Goal: Information Seeking & Learning: Understand process/instructions

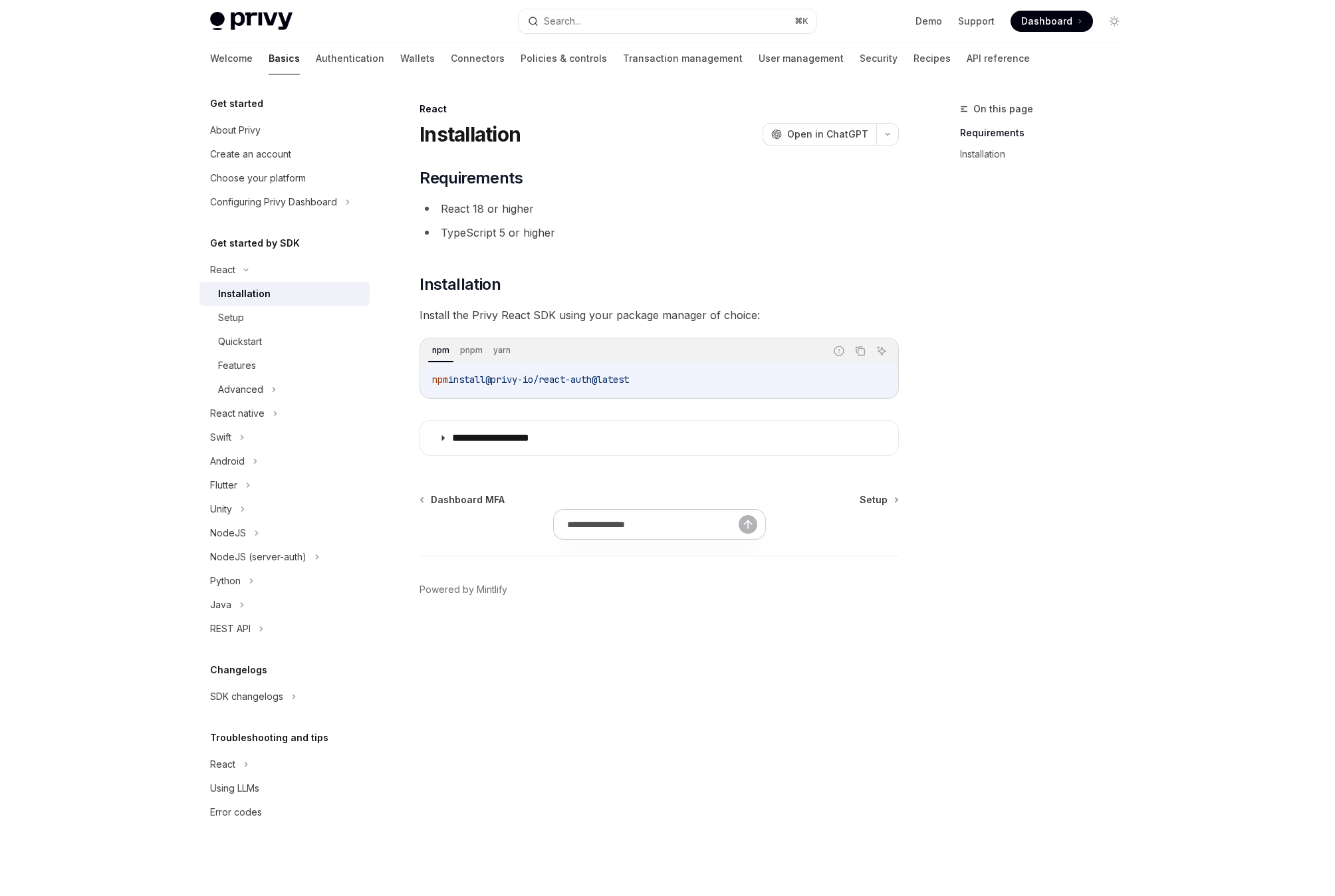
click at [571, 382] on span "@privy-io/react-auth@latest" at bounding box center [557, 379] width 143 height 12
click at [832, 140] on span "Open in ChatGPT" at bounding box center [827, 134] width 81 height 13
click at [548, 231] on li "TypeScript 5 or higher" at bounding box center [659, 232] width 479 height 19
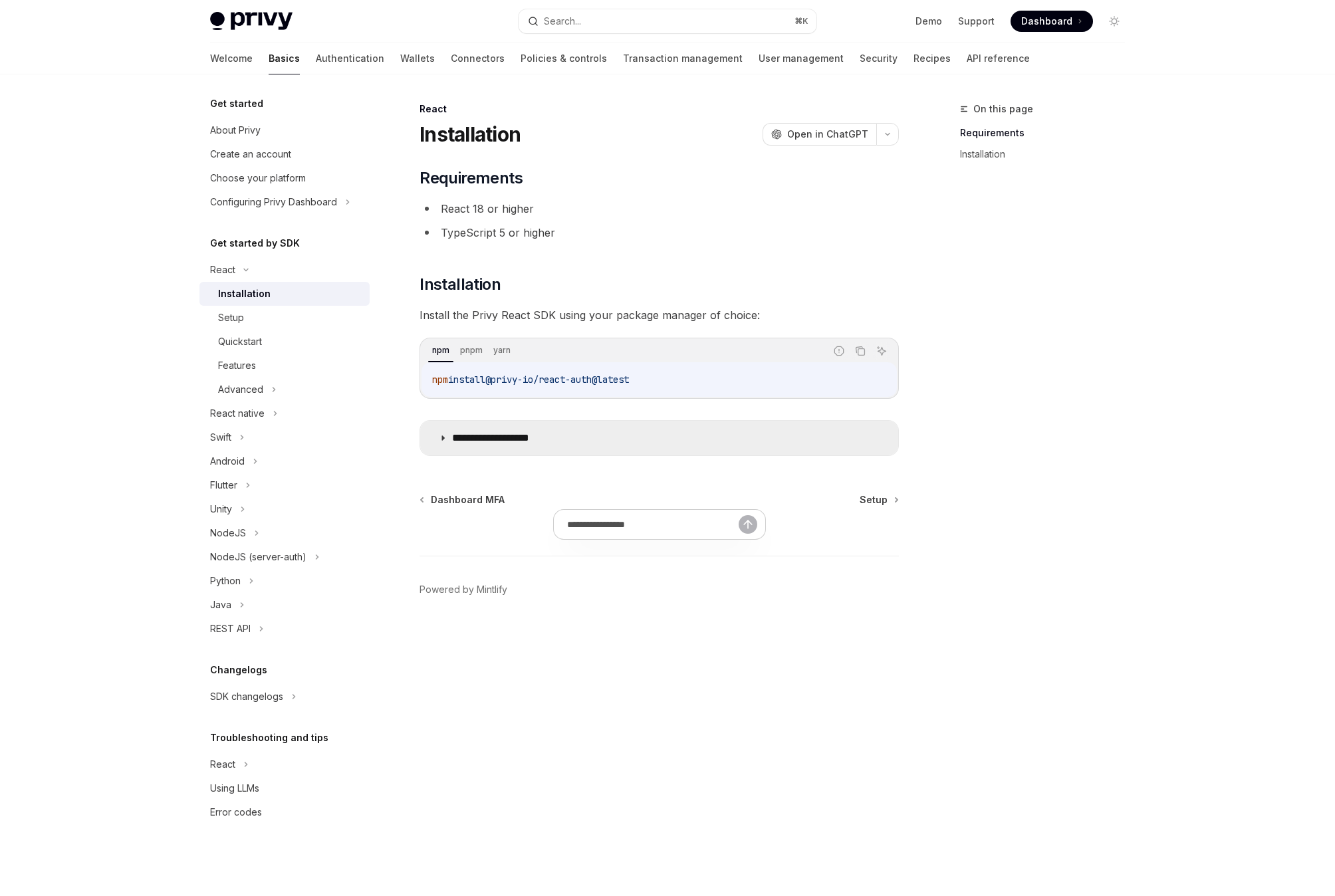
click at [446, 439] on icon at bounding box center [443, 438] width 8 height 8
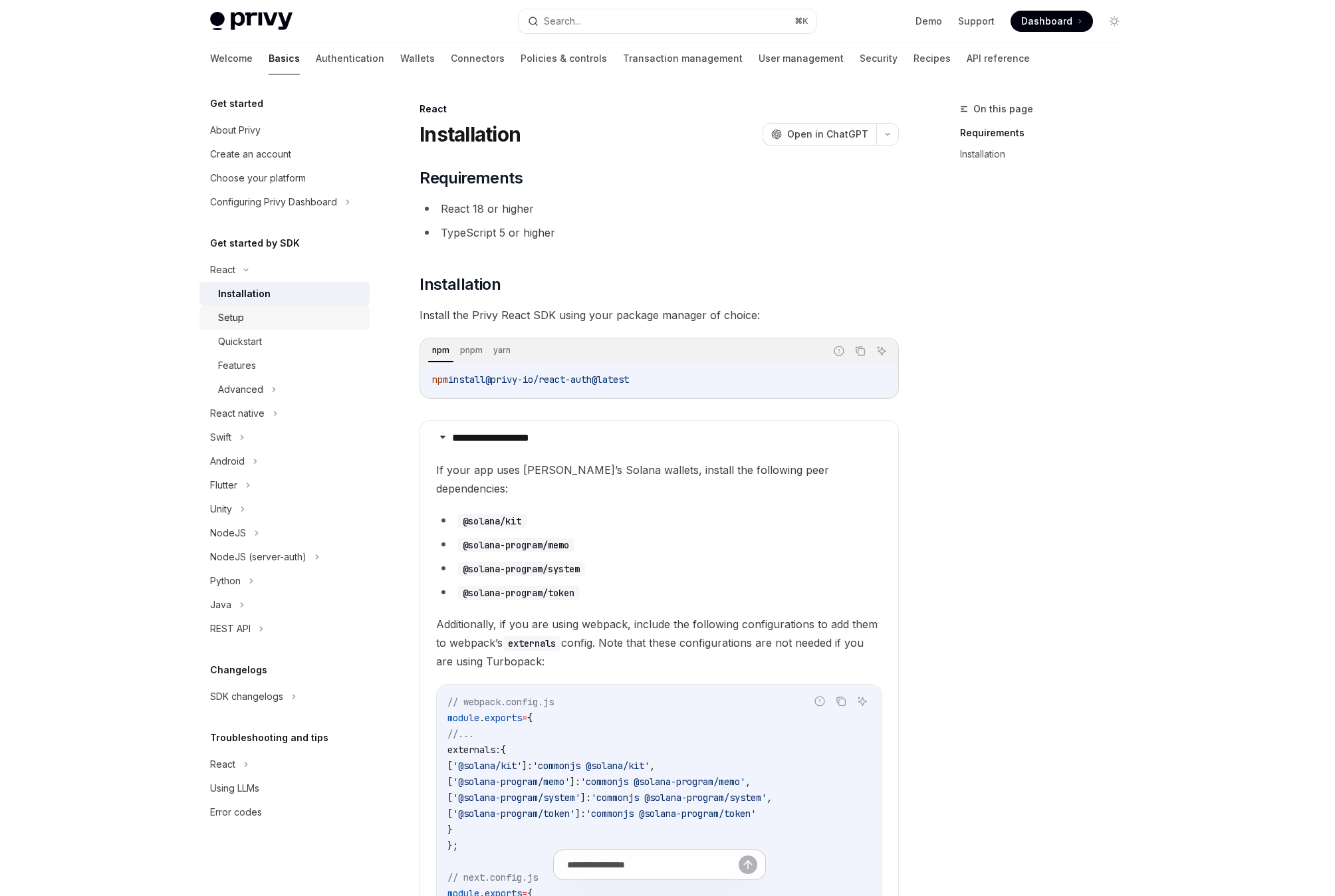
click at [276, 320] on div "Setup" at bounding box center [290, 317] width 143 height 16
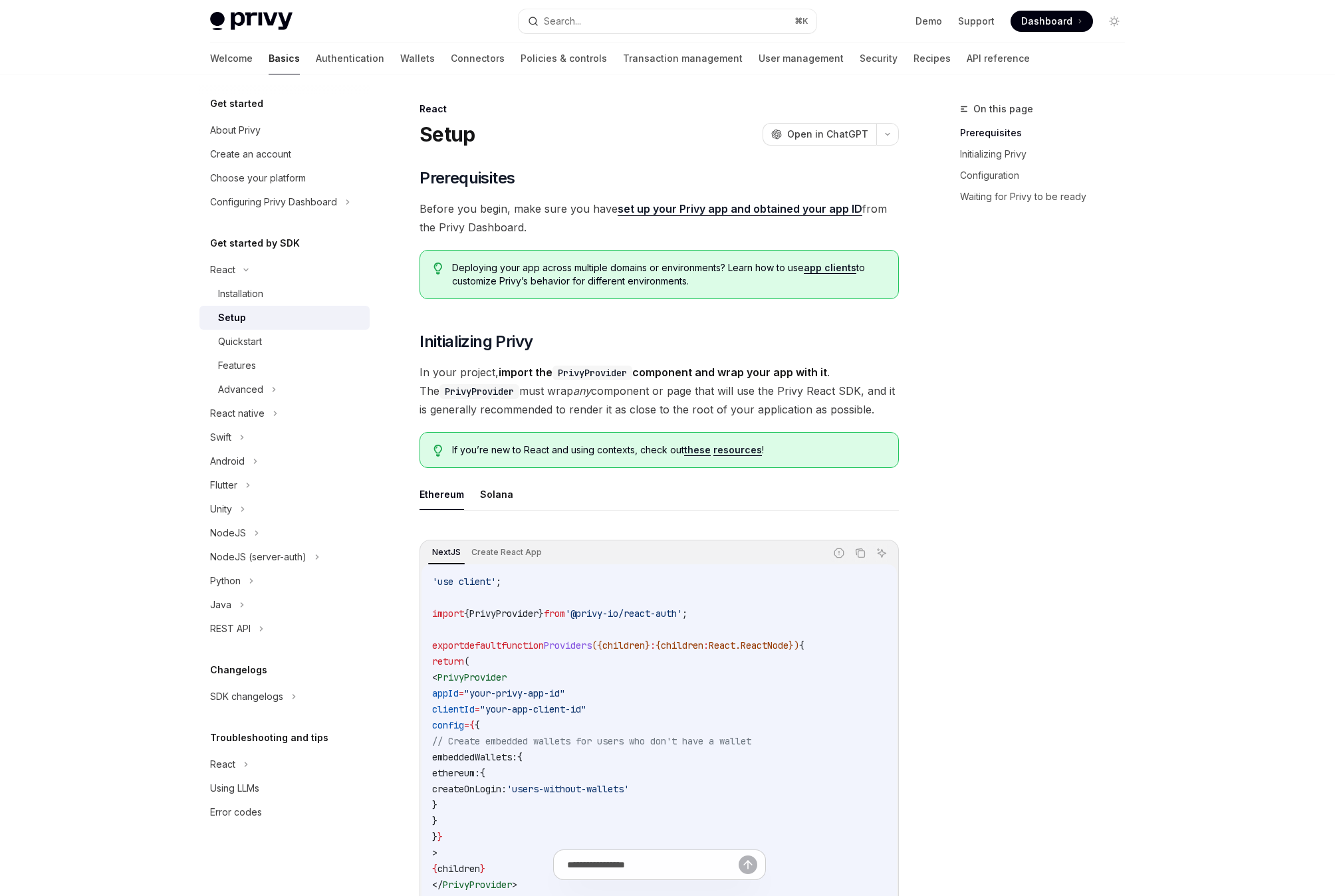
click at [964, 429] on div "On this page Prerequisites Initializing Privy Configuration Waiting for Privy t…" at bounding box center [1034, 498] width 202 height 795
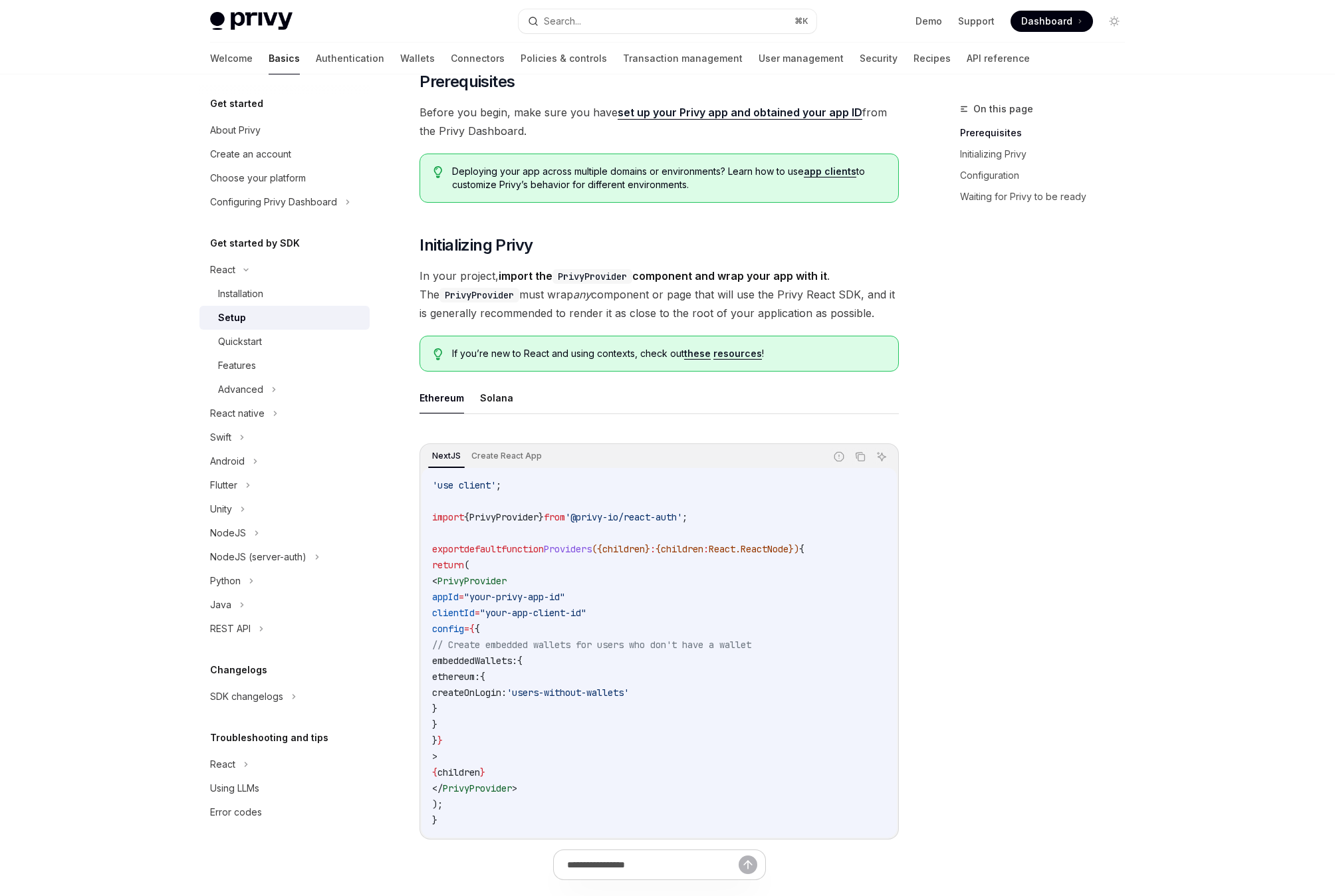
scroll to position [111, 0]
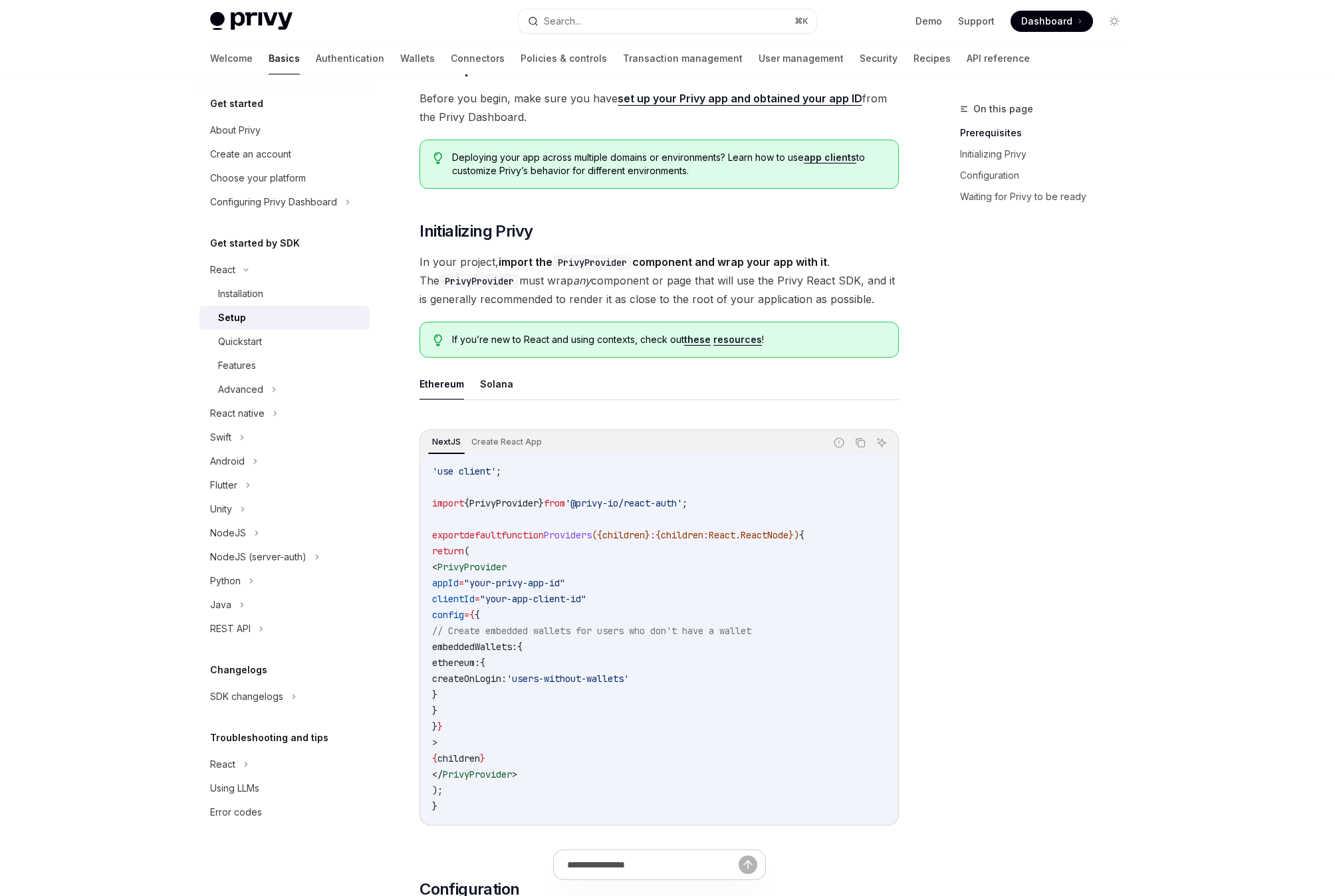
click at [517, 644] on span "embeddedWallets:" at bounding box center [475, 647] width 85 height 12
click at [514, 671] on code "'use client' ; import { PrivyProvider } from '@privy-io/react-auth' ; export de…" at bounding box center [659, 639] width 454 height 351
click at [504, 373] on button "Solana" at bounding box center [497, 384] width 34 height 31
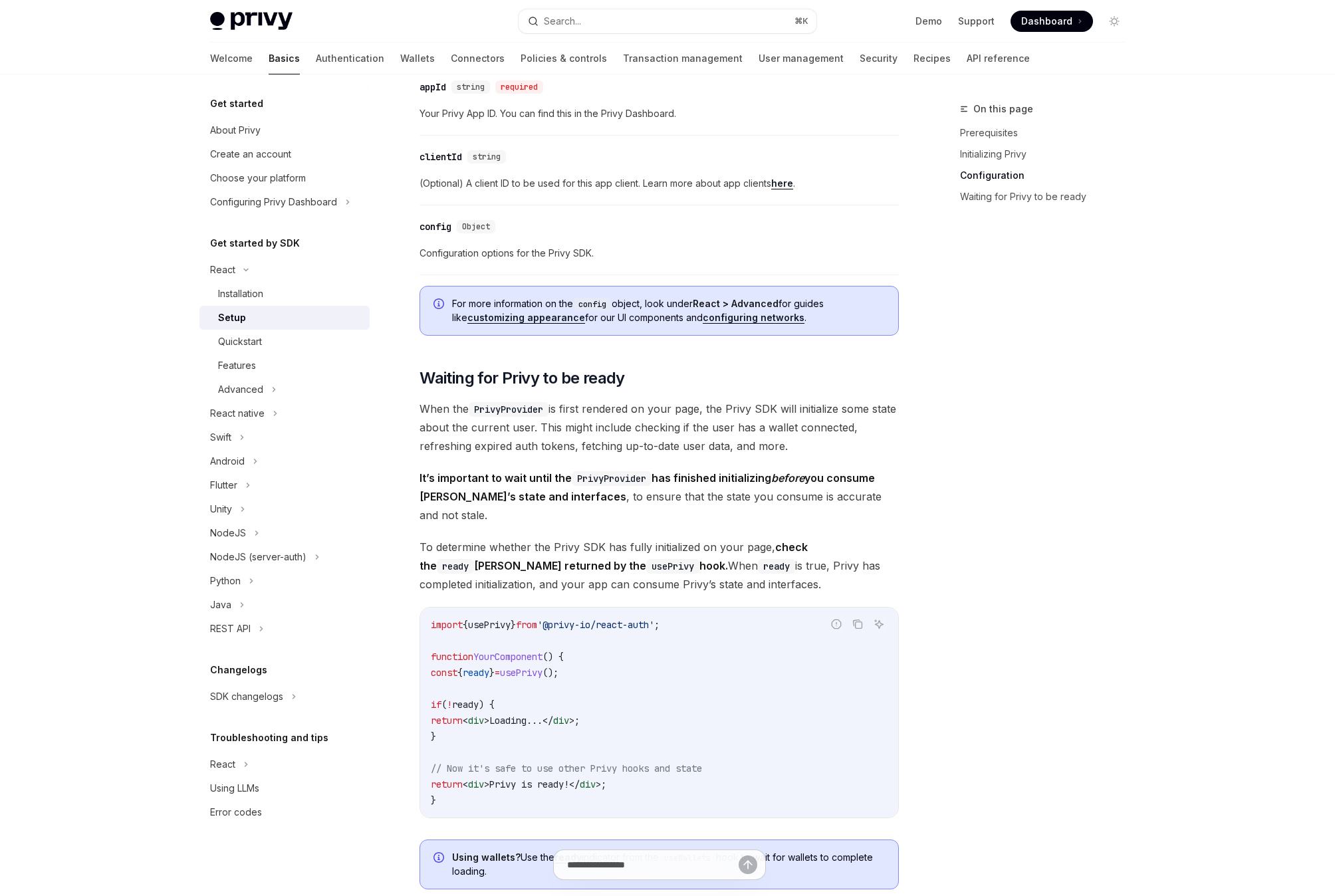
scroll to position [1044, 0]
click at [479, 697] on span "ready" at bounding box center [465, 703] width 27 height 12
drag, startPoint x: 464, startPoint y: 610, endPoint x: 718, endPoint y: 610, distance: 254.0
click at [718, 615] on code "import { usePrivy } from '@privy-io/react-auth' ; function YourComponent () { c…" at bounding box center [659, 711] width 457 height 191
click at [736, 672] on code "import { usePrivy } from '@privy-io/react-auth' ; function YourComponent () { c…" at bounding box center [659, 711] width 457 height 191
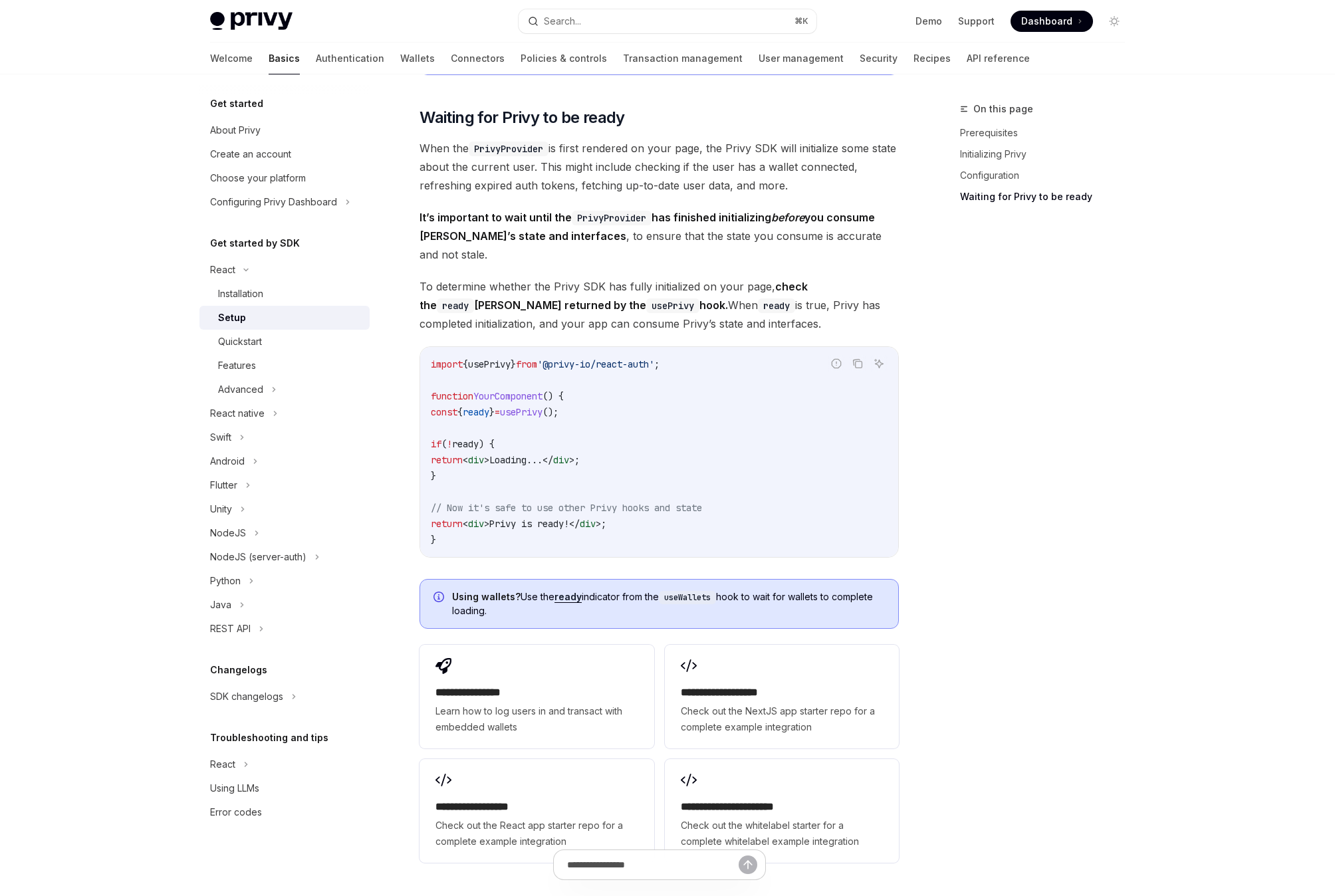
scroll to position [1305, 0]
click at [271, 343] on div "Quickstart" at bounding box center [290, 341] width 143 height 16
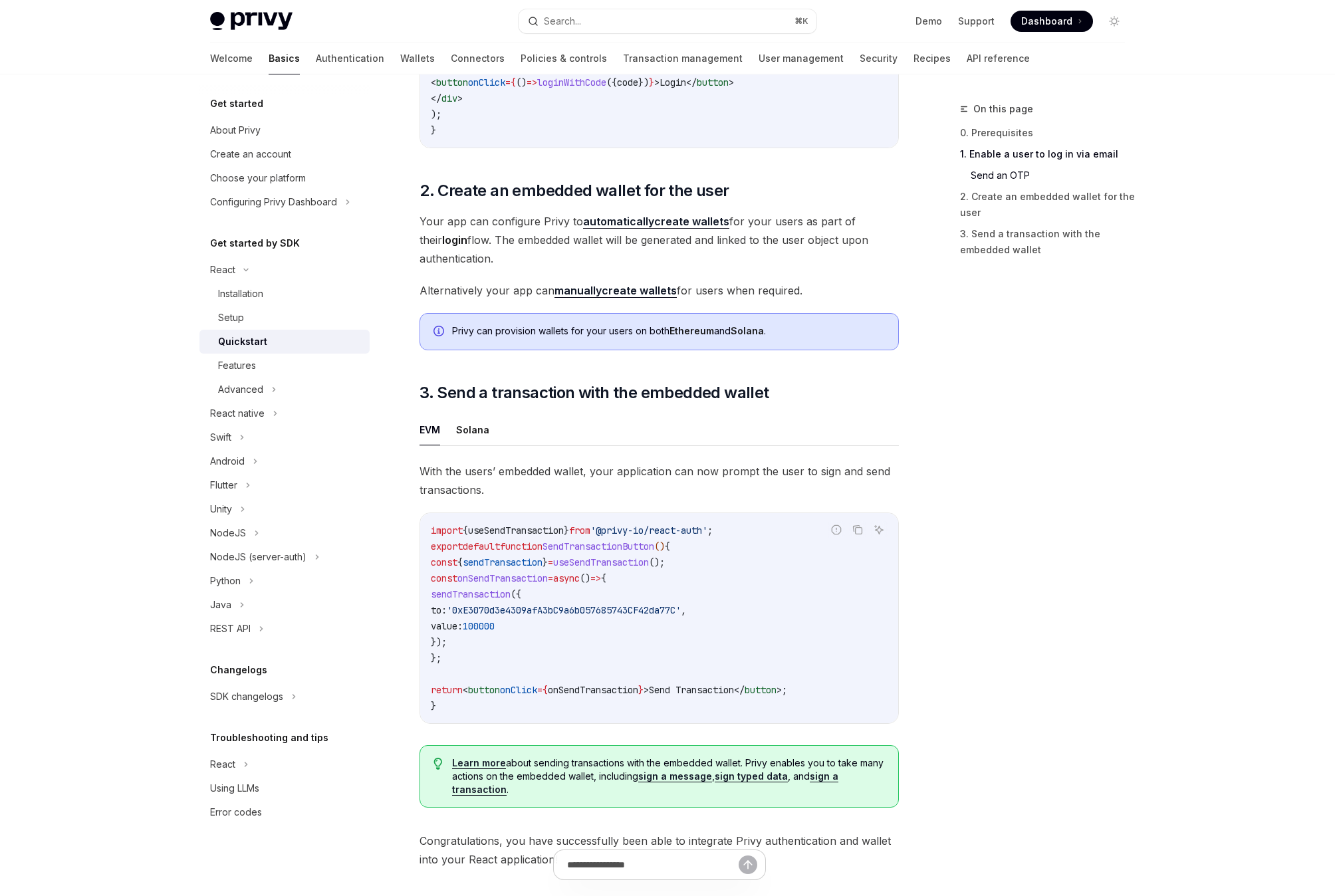
scroll to position [1054, 0]
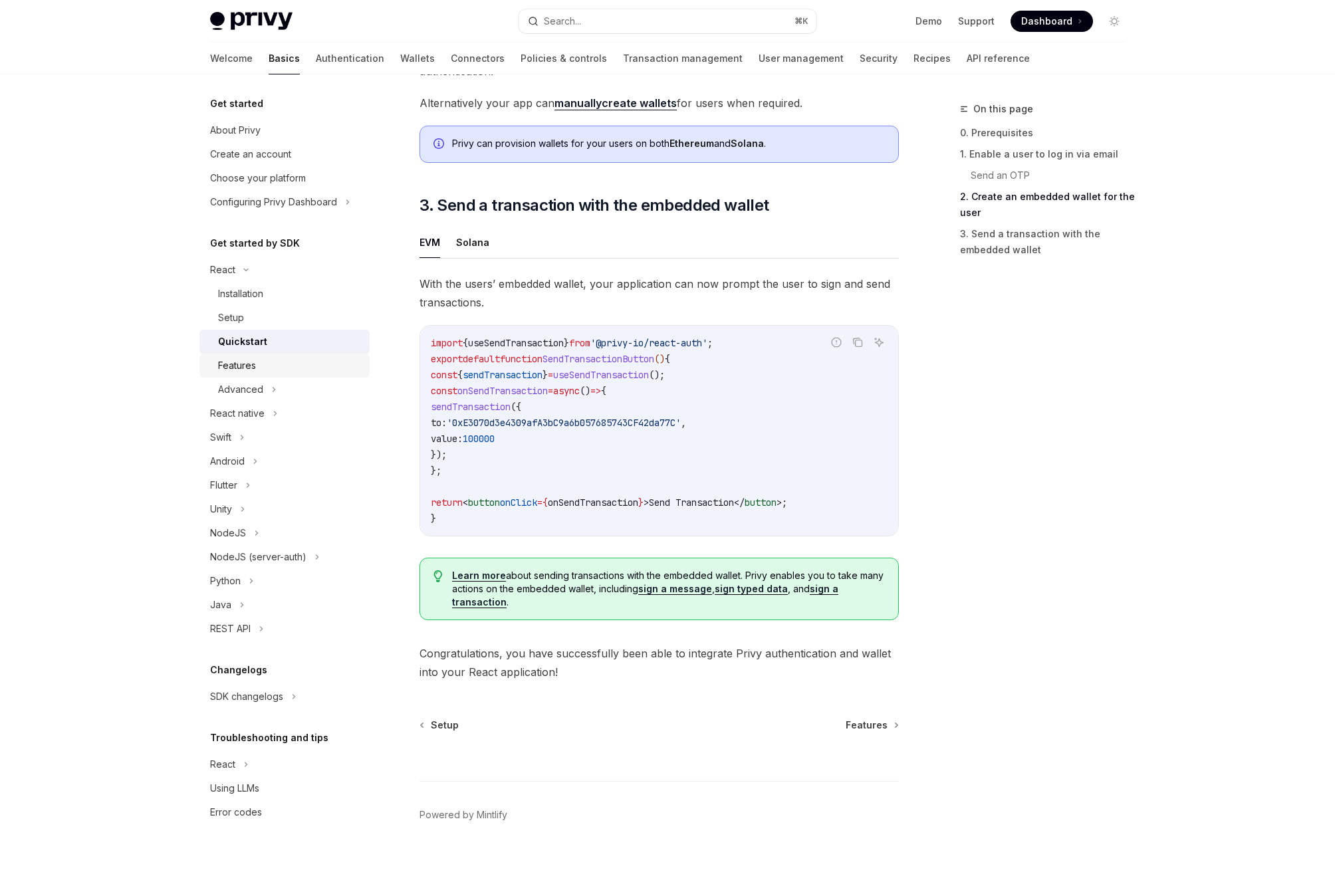
click at [287, 370] on div "Features" at bounding box center [290, 365] width 143 height 16
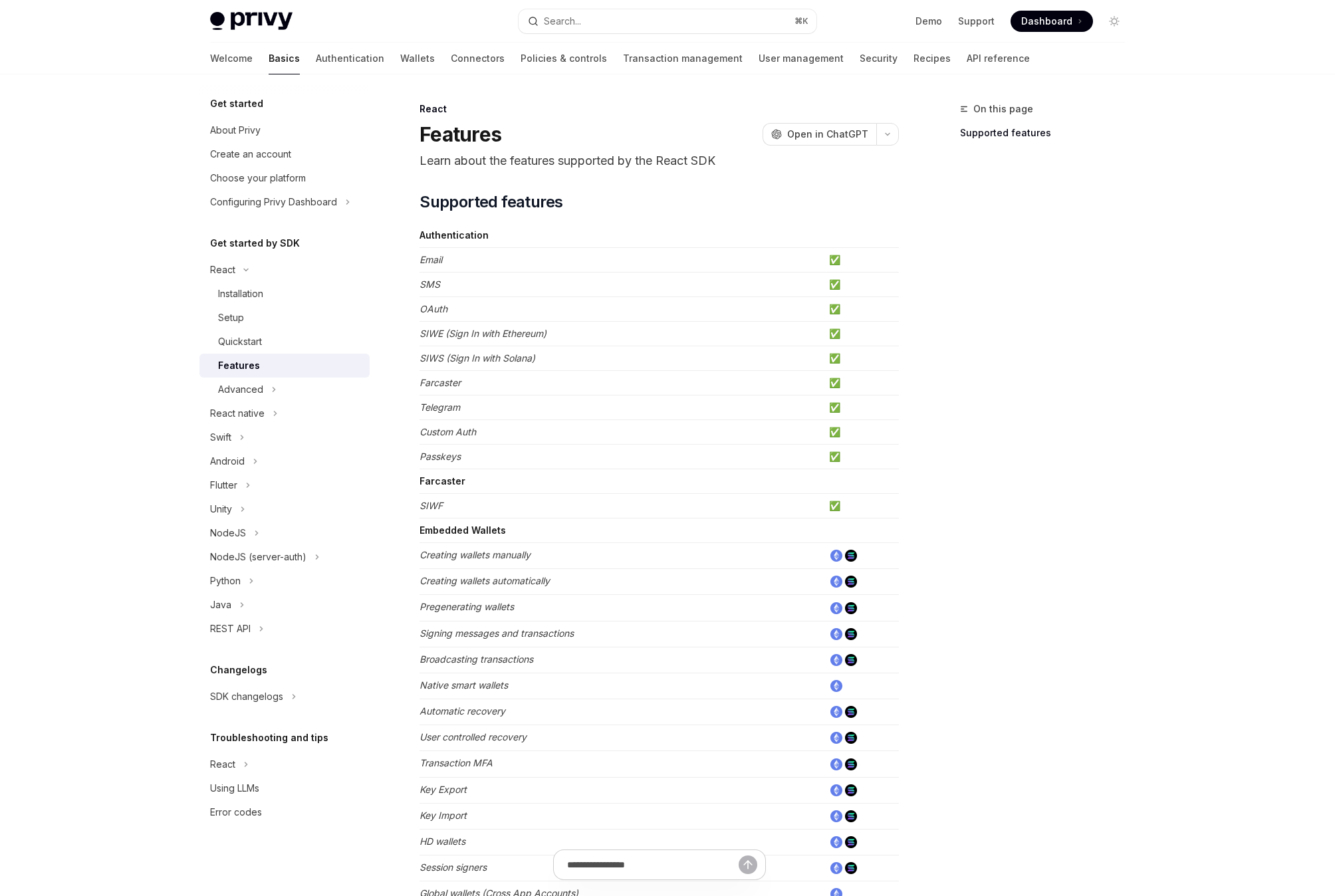
click at [449, 459] on em "Passkeys" at bounding box center [440, 456] width 41 height 11
click at [490, 432] on td "Custom Auth" at bounding box center [621, 432] width 404 height 25
click at [446, 411] on em "Telegram" at bounding box center [440, 407] width 40 height 11
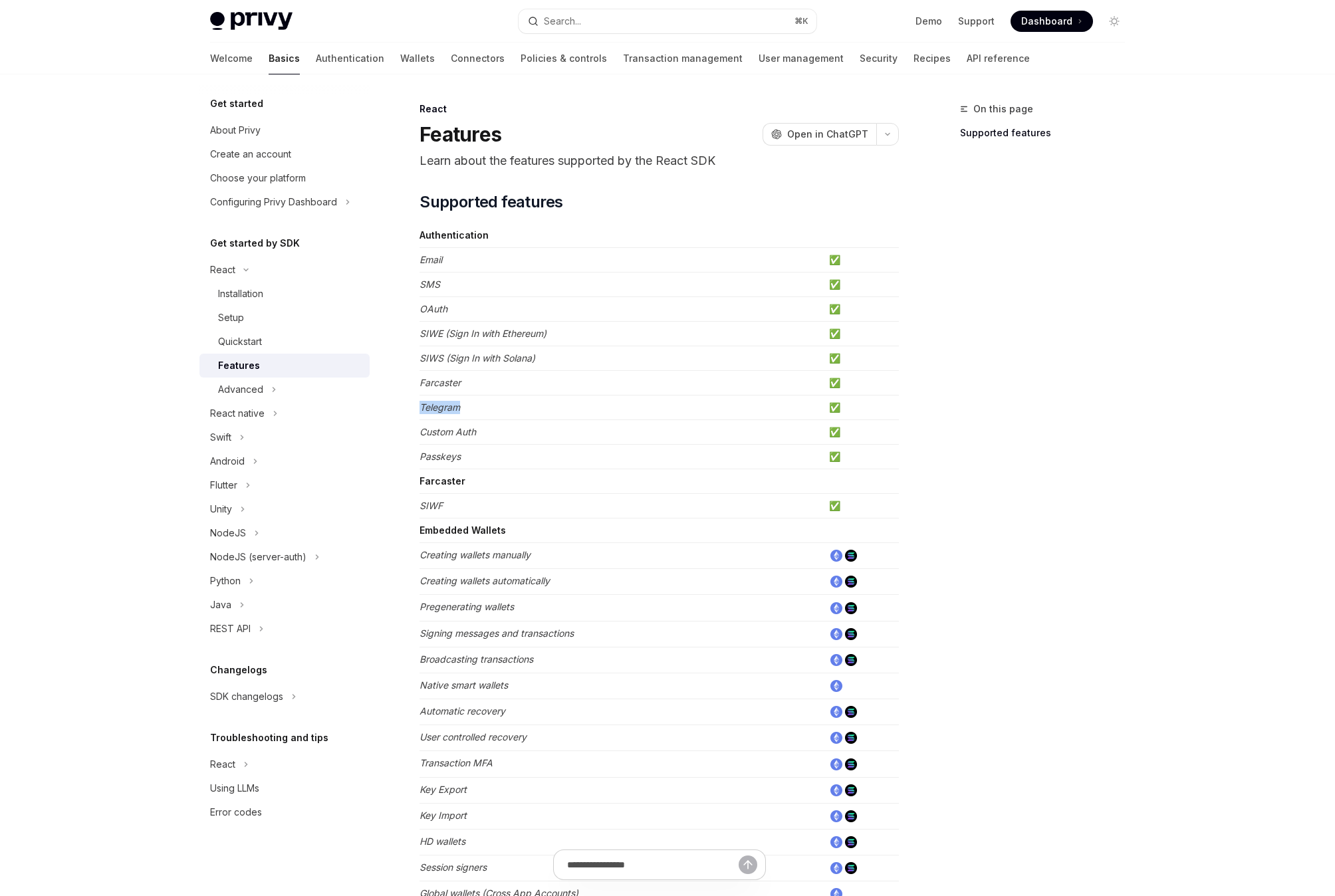
click at [446, 411] on em "Telegram" at bounding box center [440, 407] width 40 height 11
click at [440, 382] on em "Farcaster" at bounding box center [440, 382] width 41 height 11
click at [461, 360] on em "SIWS (Sign In with Solana)" at bounding box center [477, 358] width 116 height 11
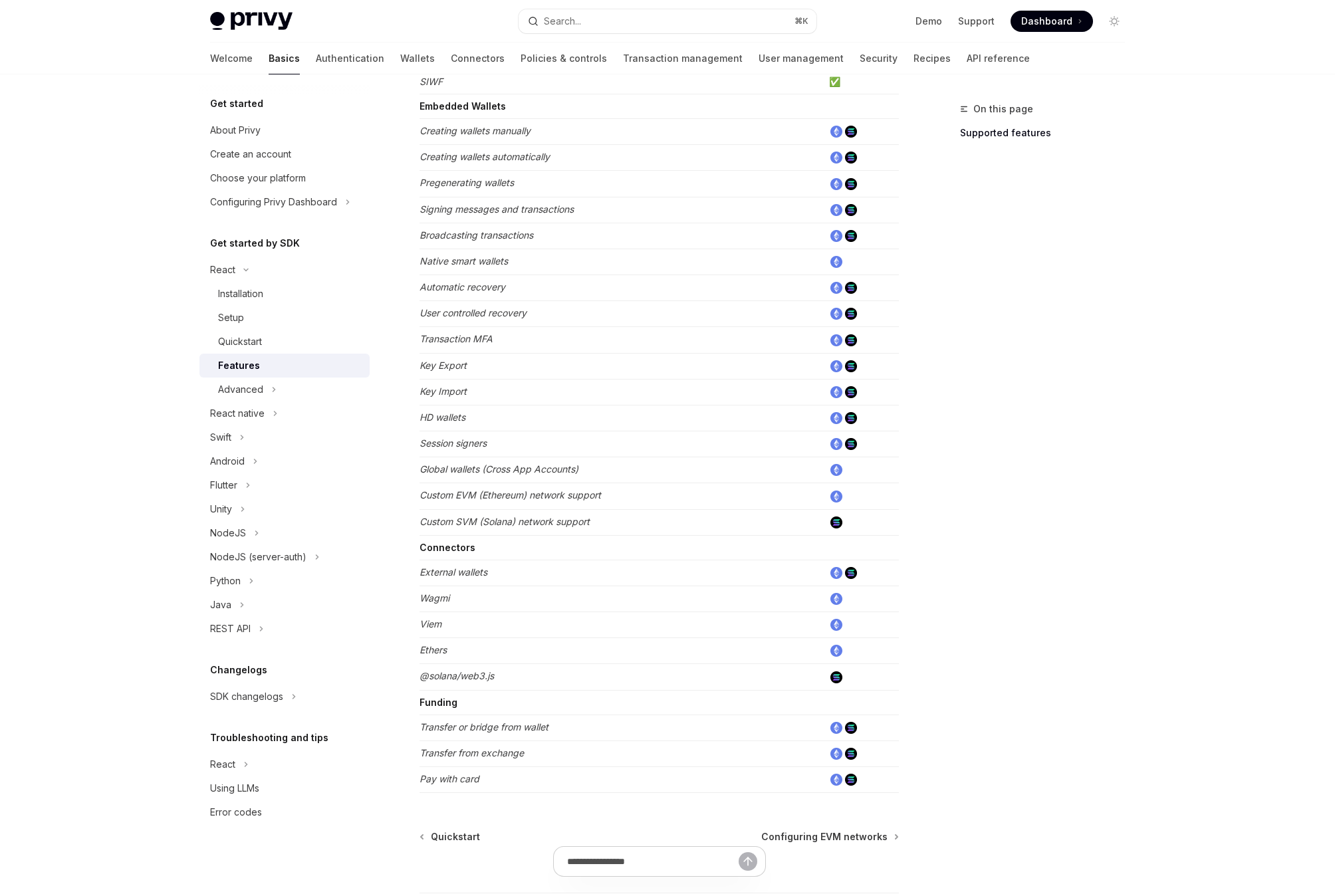
scroll to position [445, 0]
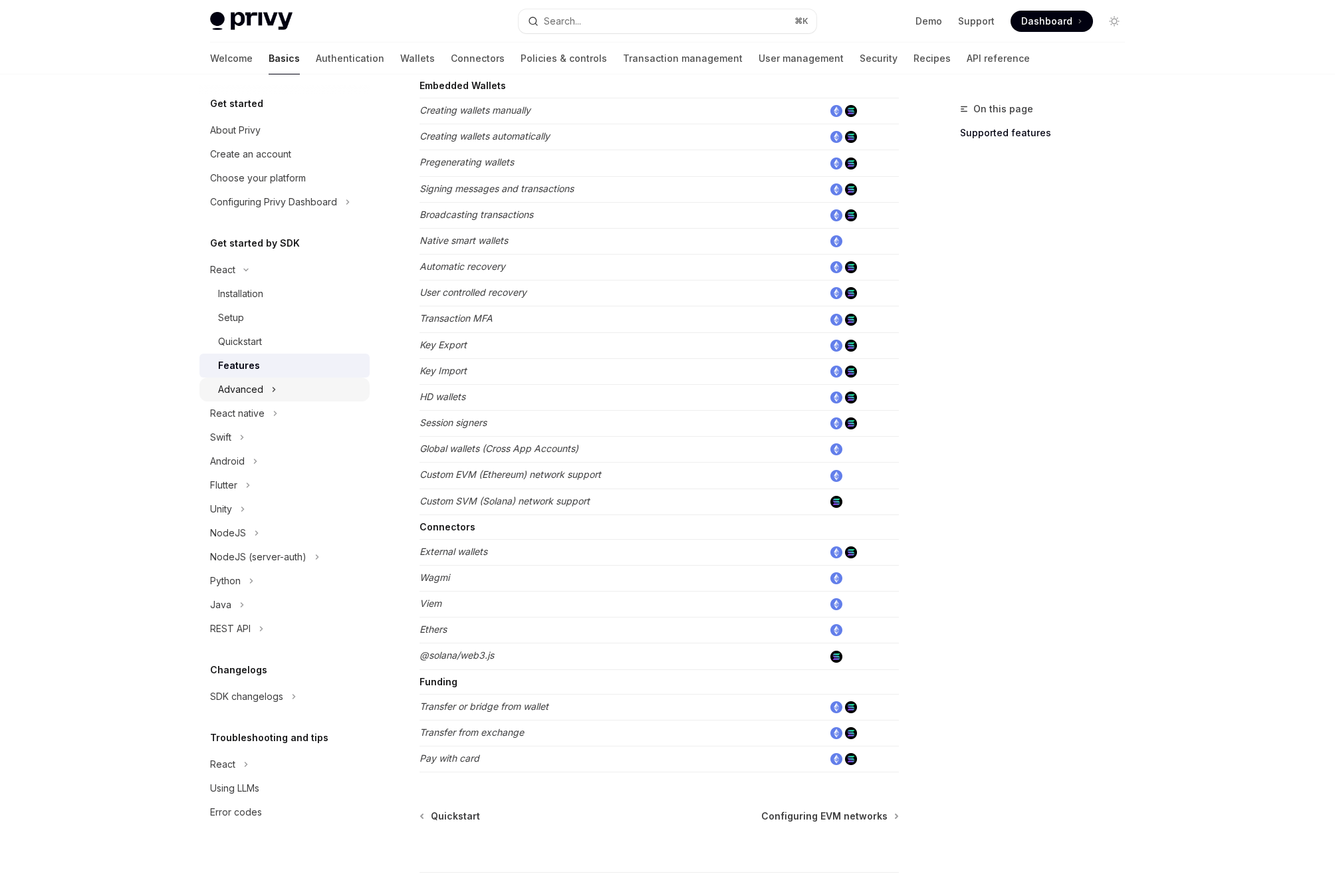
click at [298, 388] on div "Advanced" at bounding box center [284, 390] width 170 height 24
type textarea "*"
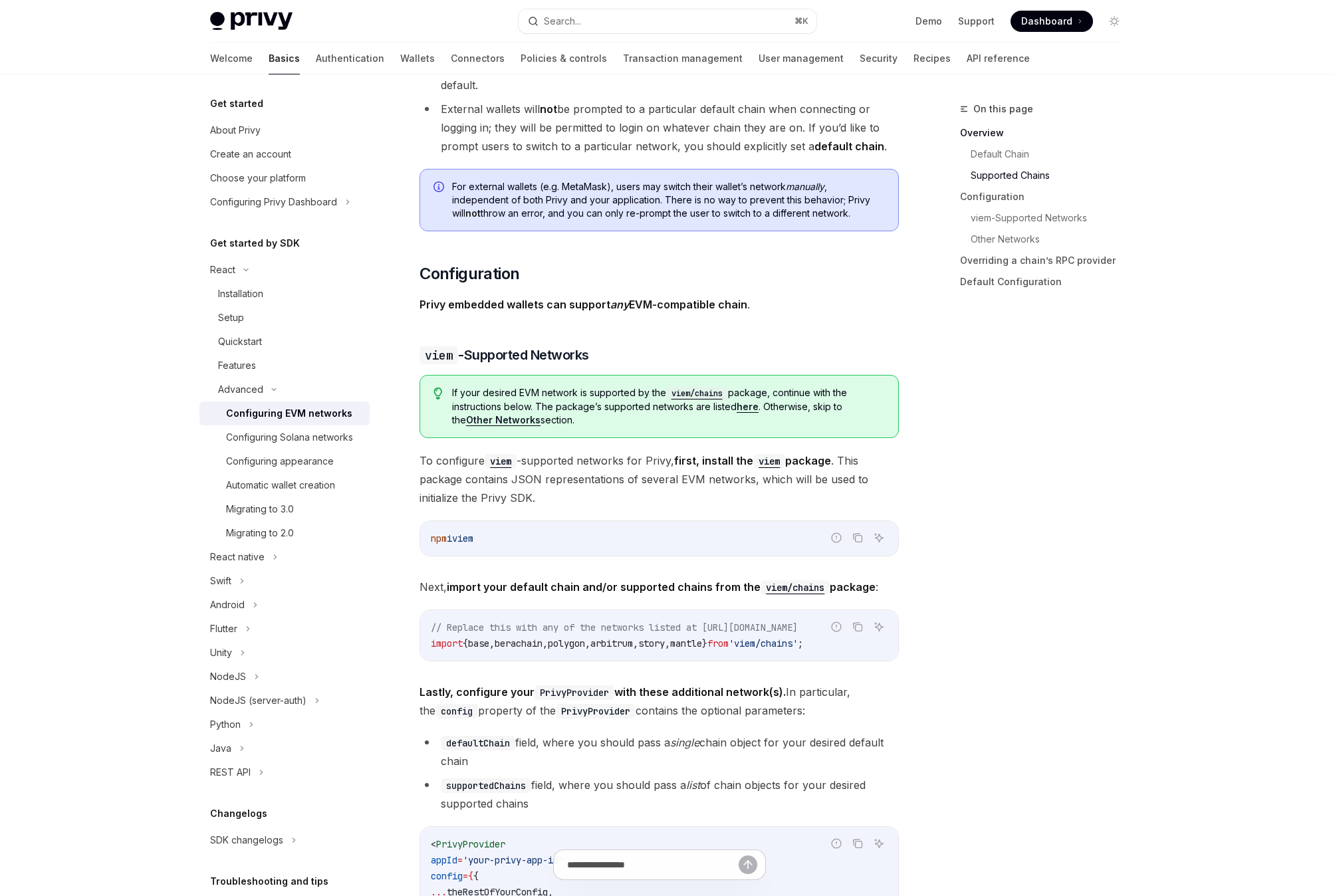
scroll to position [1183, 0]
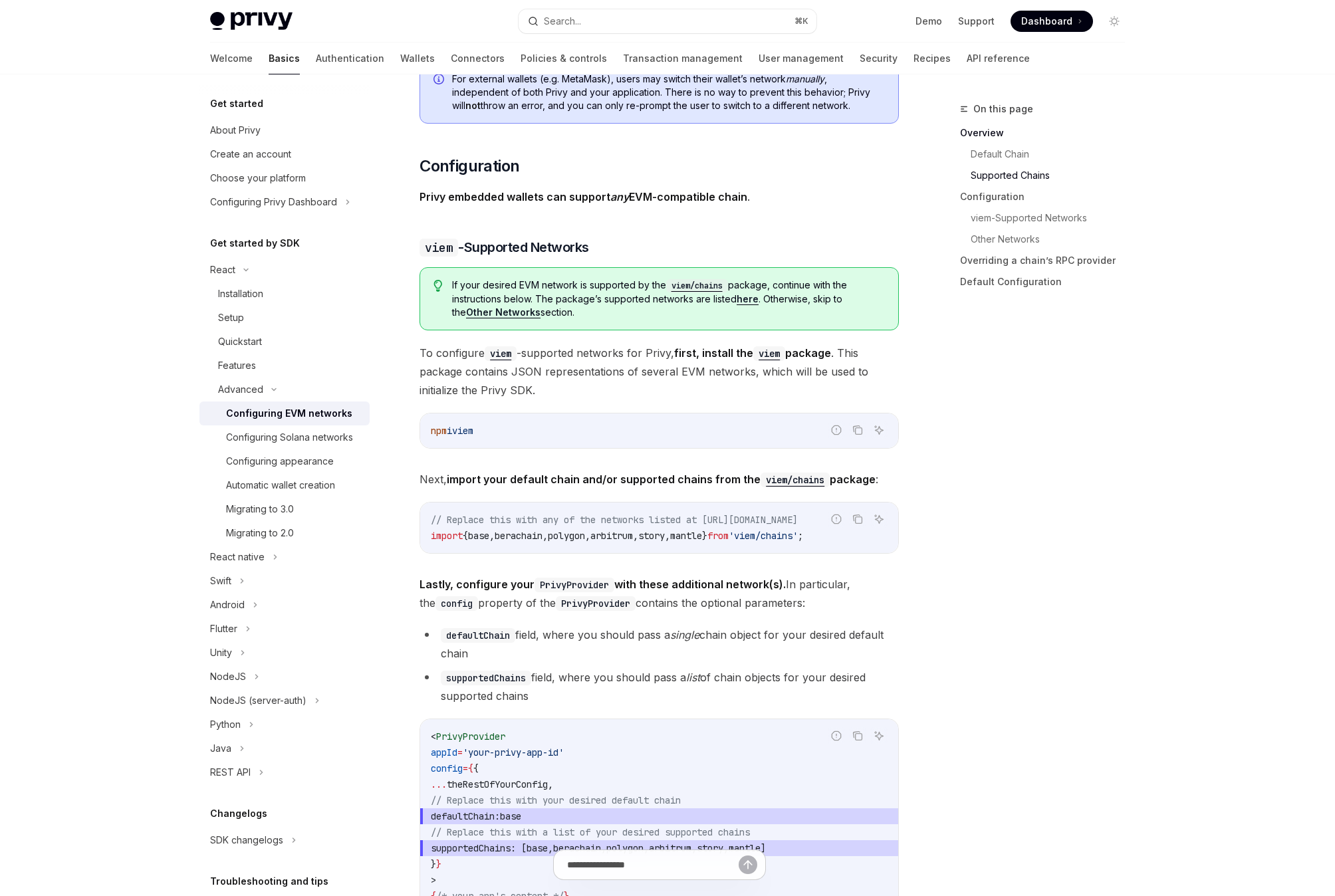
click at [738, 561] on div "Privy is compatible with any EVM-compatible chain, and makes it easy to configu…" at bounding box center [659, 801] width 479 height 3634
click at [721, 559] on div "Privy is compatible with any EVM-compatible chain, and makes it easy to configu…" at bounding box center [659, 801] width 479 height 3634
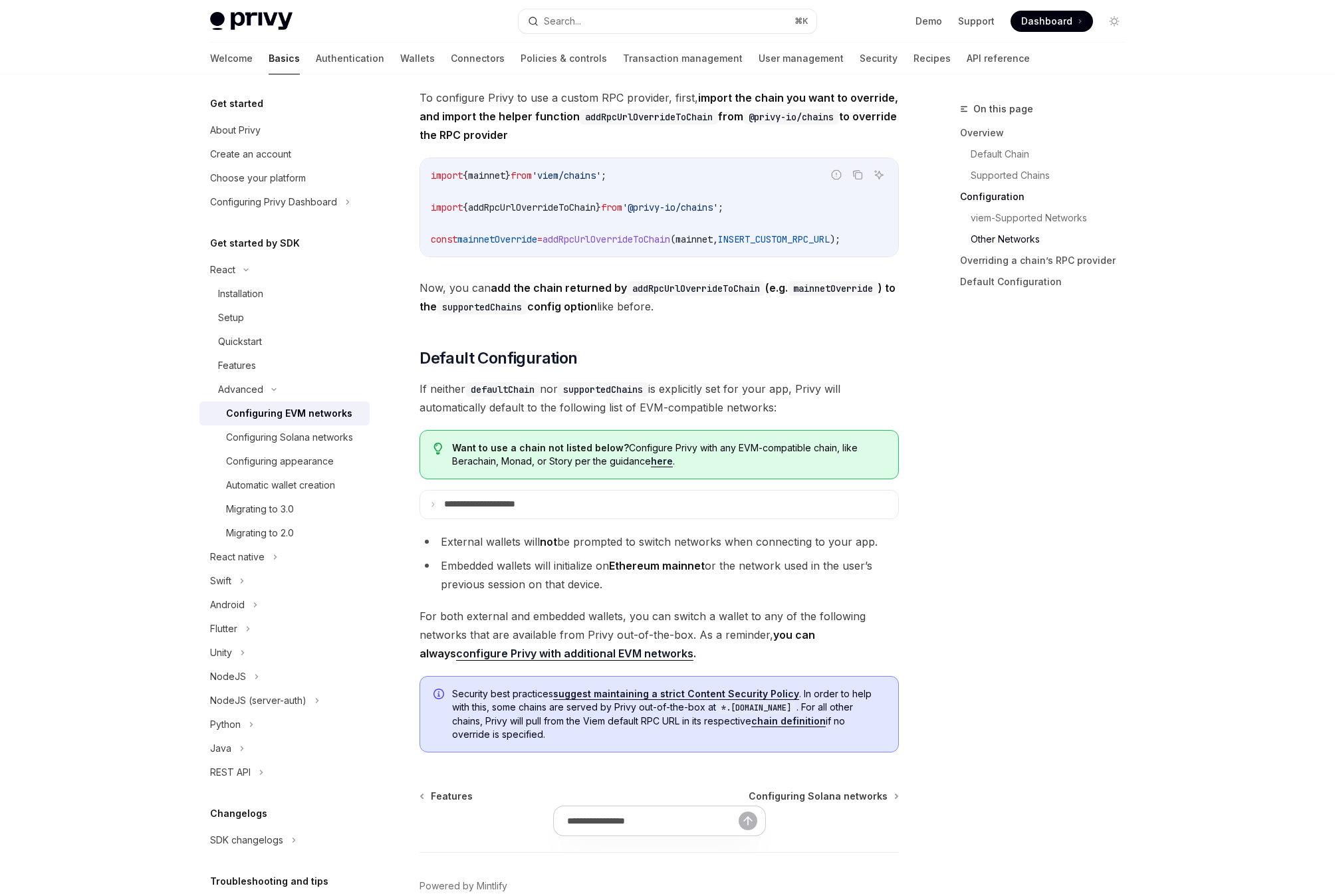
scroll to position [3136, 0]
